Goal: Information Seeking & Learning: Learn about a topic

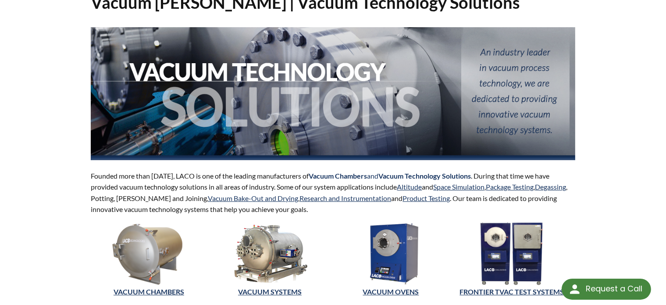
scroll to position [175, 0]
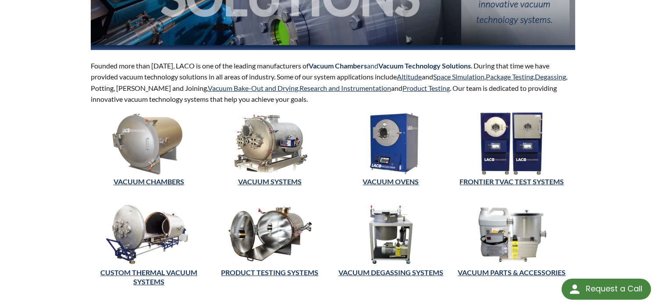
click at [140, 143] on img at bounding box center [149, 143] width 116 height 63
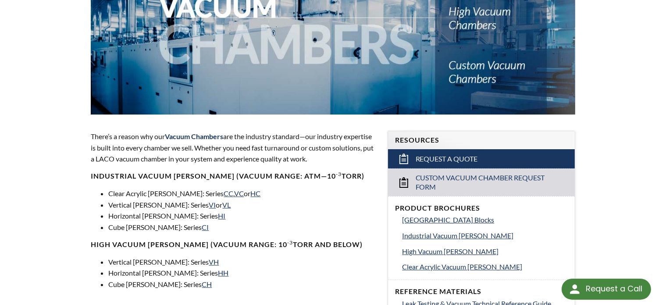
scroll to position [219, 0]
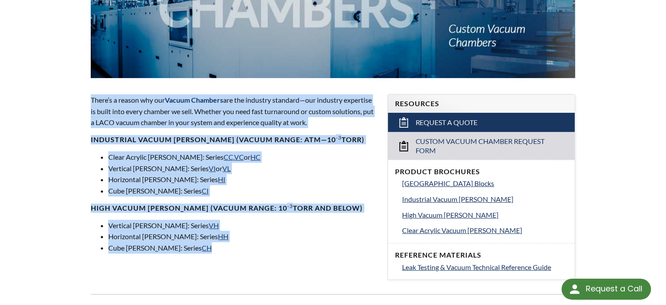
drag, startPoint x: 199, startPoint y: 249, endPoint x: 91, endPoint y: 99, distance: 184.8
click at [91, 99] on div "There’s a reason why our Vacuum Chambers are the industry standard—our industry…" at bounding box center [234, 173] width 286 height 159
copy div "There’s a reason why our Vacuum Chambers are the industry standard—our industry…"
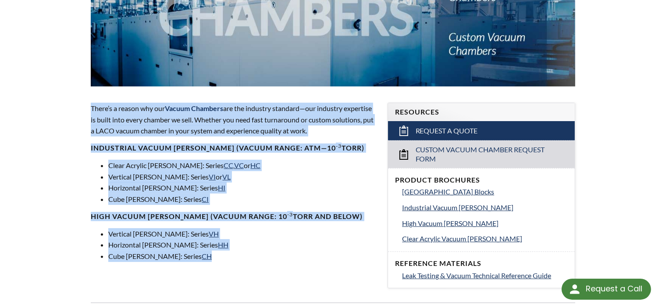
scroll to position [0, 0]
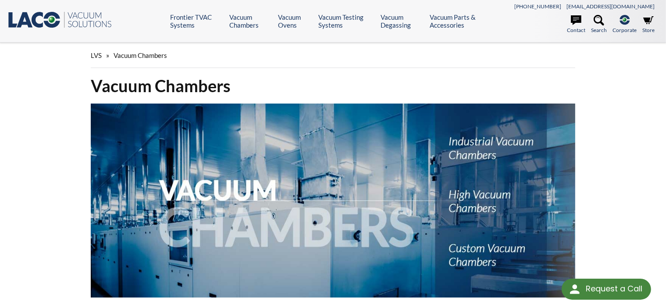
click at [37, 18] on icon ".st0{fill:#193661;} .st1{fill:url(#SVGID_1_);} .st2{enable-background:new ;} .s…" at bounding box center [59, 20] width 105 height 18
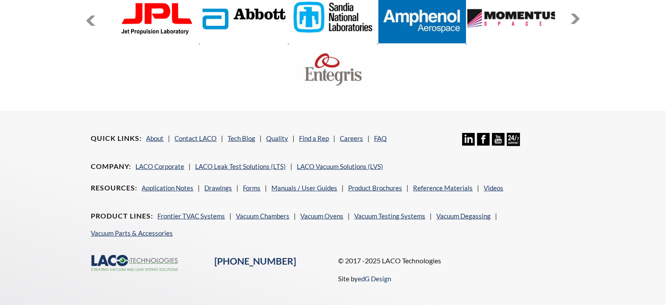
scroll to position [806, 0]
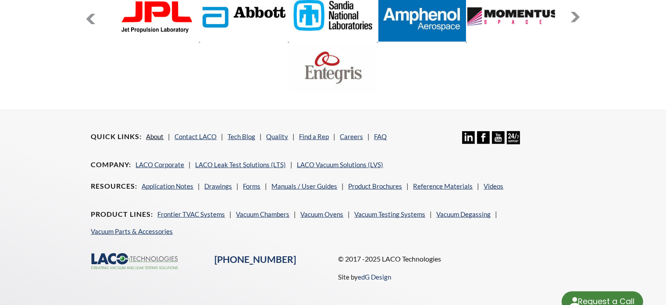
click at [157, 132] on link "About" at bounding box center [155, 136] width 18 height 8
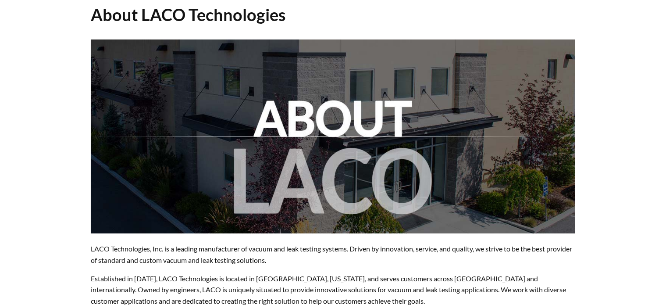
scroll to position [175, 0]
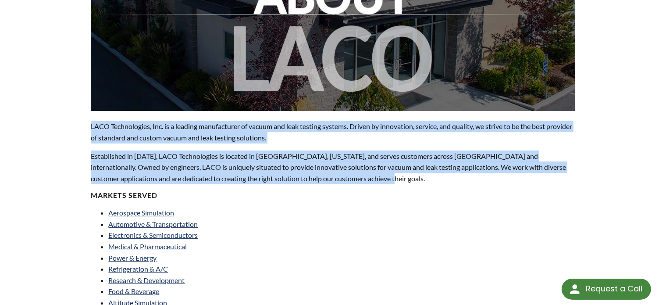
drag, startPoint x: 354, startPoint y: 177, endPoint x: 90, endPoint y: 127, distance: 269.6
click at [90, 127] on div "LACO Technologies, Inc. is a leading manufacturer of vacuum and leak testing sy…" at bounding box center [333, 277] width 495 height 720
copy div "LACO Technologies, Inc. is a leading manufacturer of vacuum and leak testing sy…"
